Goal: Navigation & Orientation: Find specific page/section

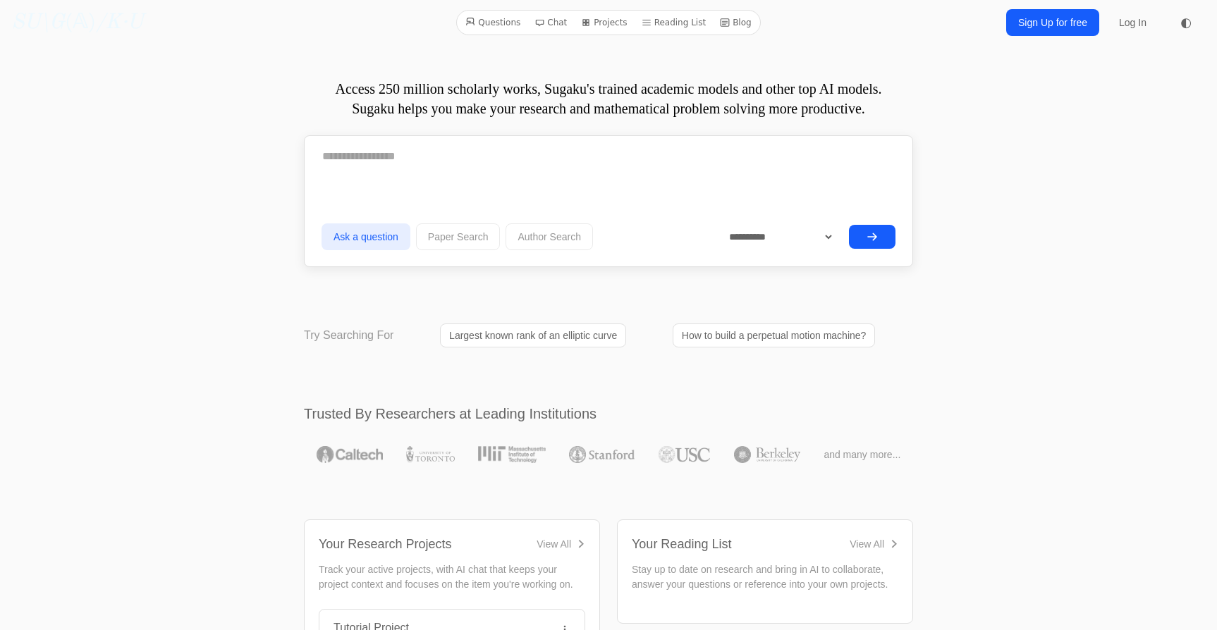
click at [551, 25] on link "Chat" at bounding box center [551, 22] width 44 height 18
click at [608, 23] on link "Projects" at bounding box center [603, 22] width 57 height 18
click at [510, 30] on link "Questions" at bounding box center [493, 22] width 66 height 18
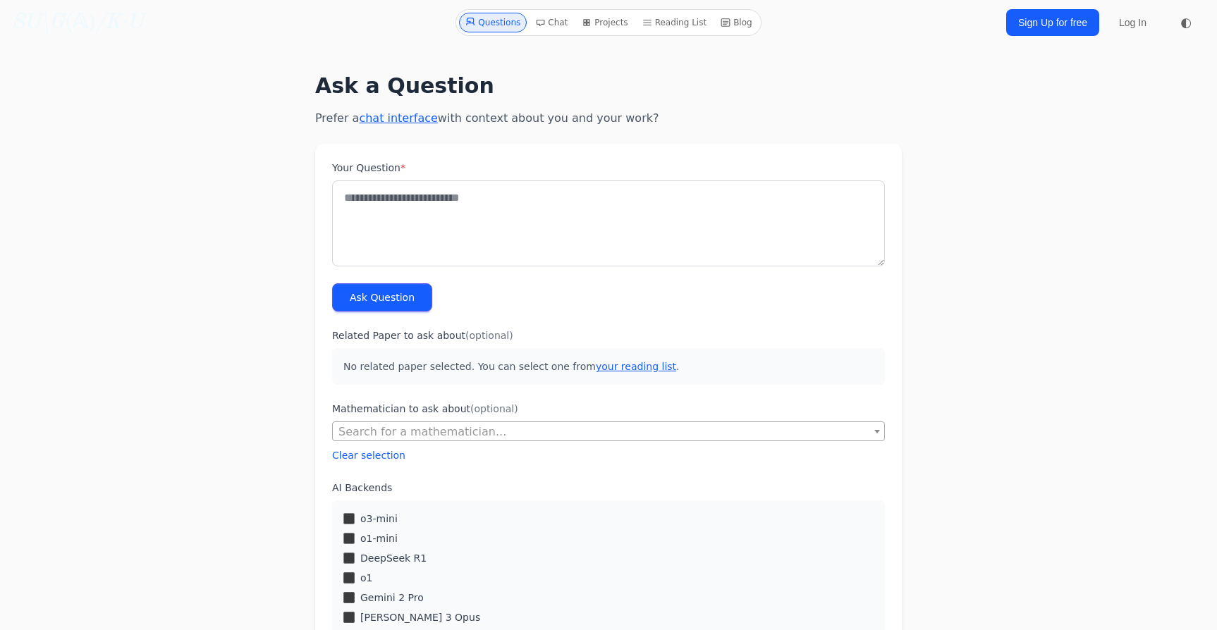
click at [79, 23] on link "SU\G (𝔸) /K·U" at bounding box center [77, 22] width 132 height 25
